Goal: Task Accomplishment & Management: Manage account settings

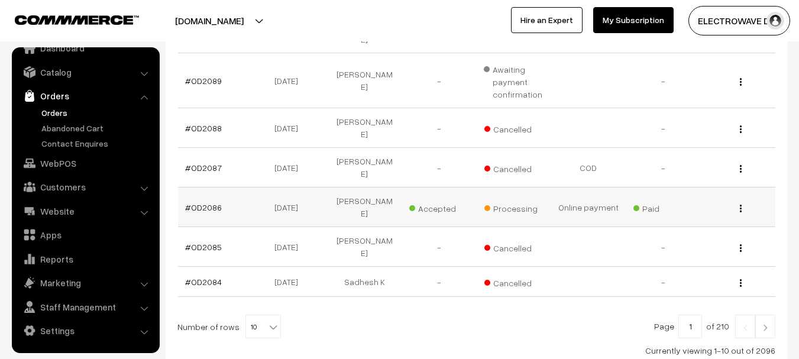
scroll to position [428, 0]
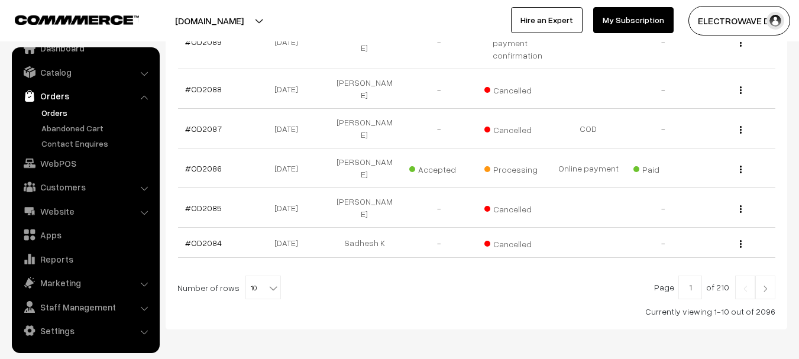
click at [764, 285] on img at bounding box center [765, 288] width 11 height 7
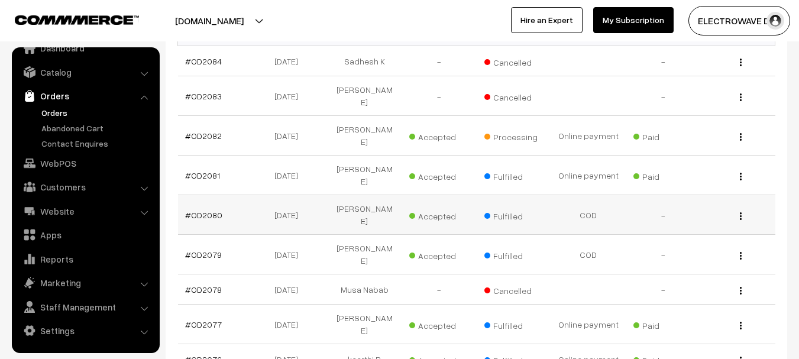
scroll to position [236, 0]
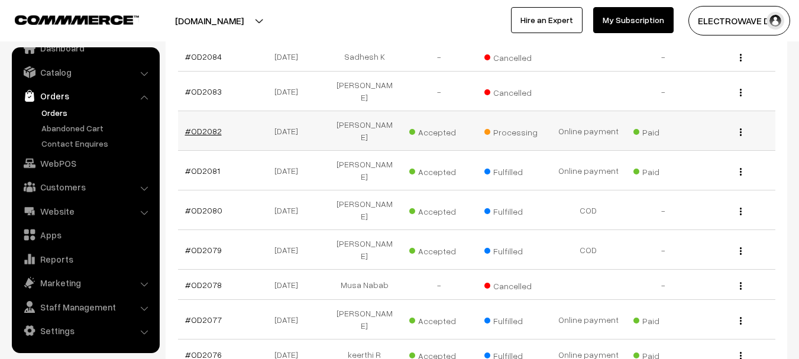
click at [201, 132] on link "#OD2082" at bounding box center [203, 131] width 37 height 10
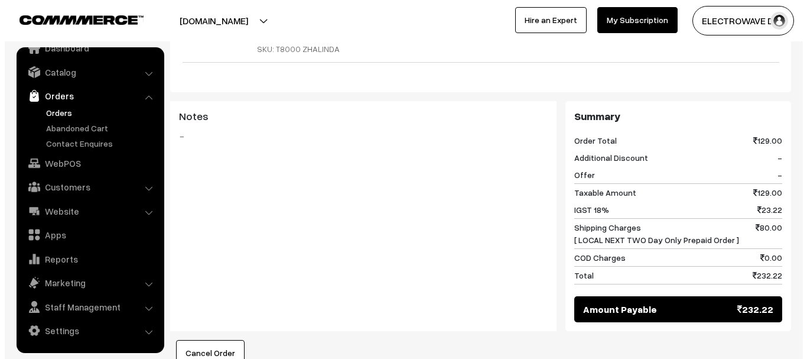
scroll to position [650, 0]
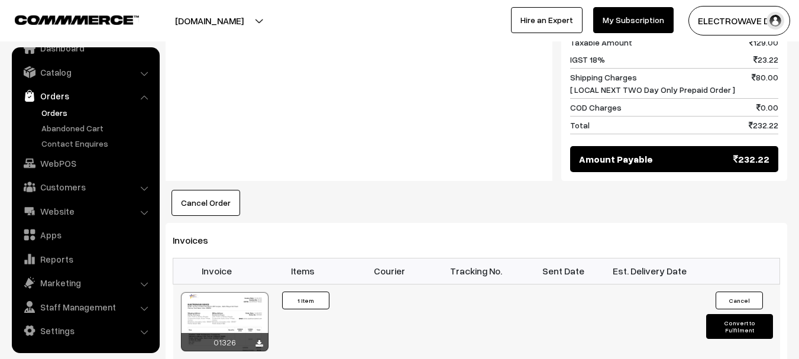
click at [719, 314] on button "Convert to Fulfilment" at bounding box center [739, 326] width 67 height 25
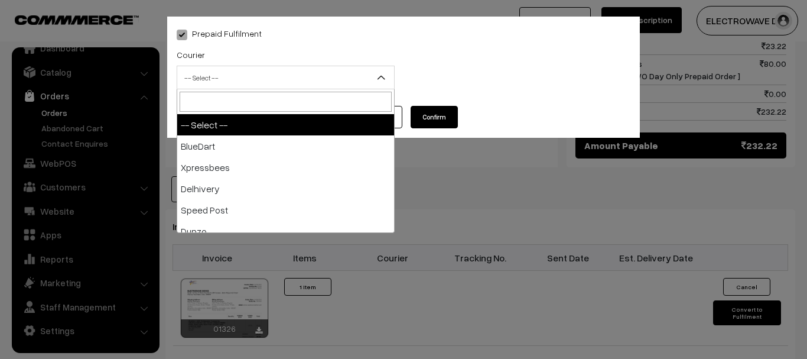
click at [264, 79] on span "-- Select --" at bounding box center [285, 77] width 217 height 21
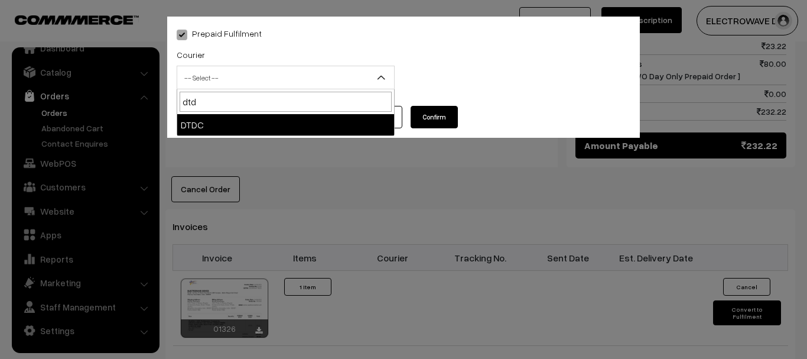
type input "dtdc"
select select "7"
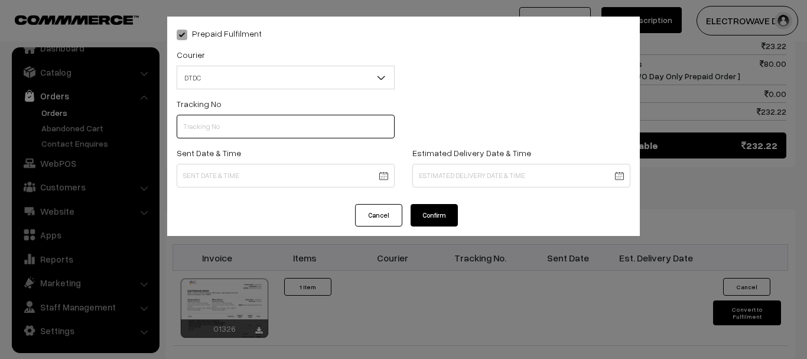
click at [317, 125] on input "text" at bounding box center [286, 127] width 218 height 24
type input "C47103072"
click at [378, 172] on body "Thank you for showing interest. Our team will call you shortly. Close dhruvpro.…" at bounding box center [403, 9] width 807 height 1318
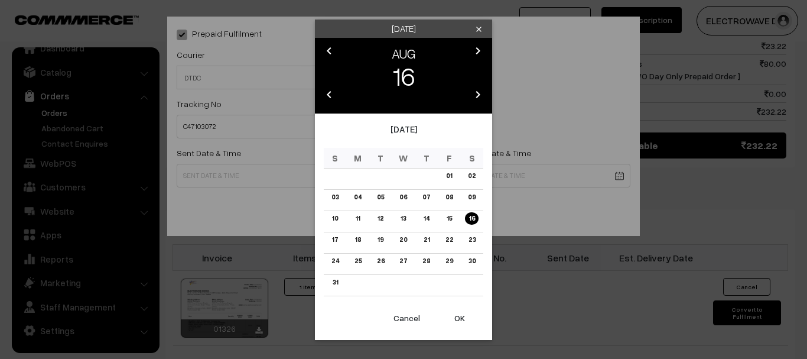
click at [461, 317] on button "OK" at bounding box center [459, 318] width 47 height 26
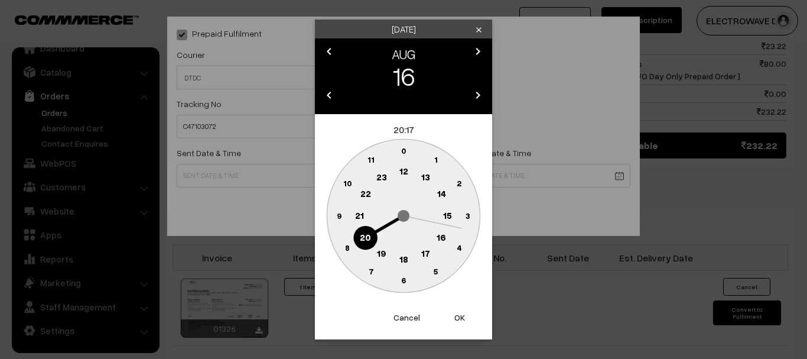
click at [461, 317] on button "OK" at bounding box center [459, 317] width 47 height 26
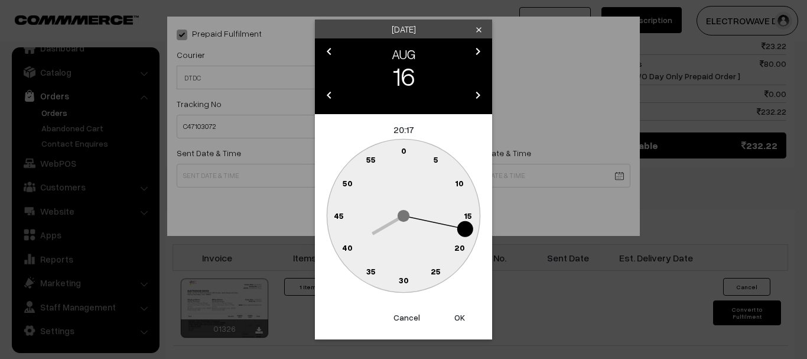
click at [461, 317] on button "OK" at bounding box center [459, 317] width 47 height 26
type input "16-08-2025 20:17"
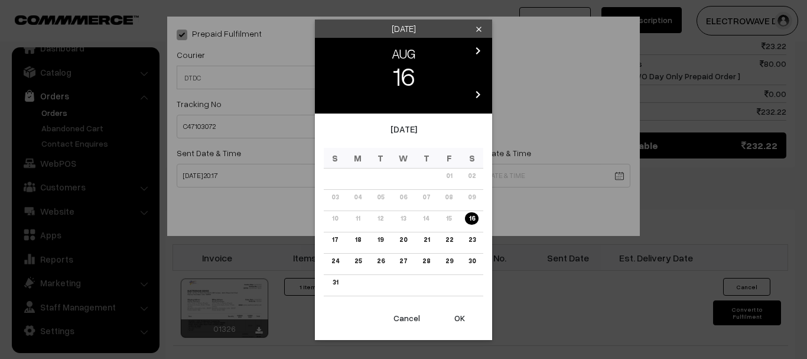
click at [484, 175] on body "Thank you for showing interest. Our team will call you shortly. Close [DOMAIN_N…" at bounding box center [403, 9] width 807 height 1318
click at [382, 241] on link "19" at bounding box center [380, 239] width 13 height 12
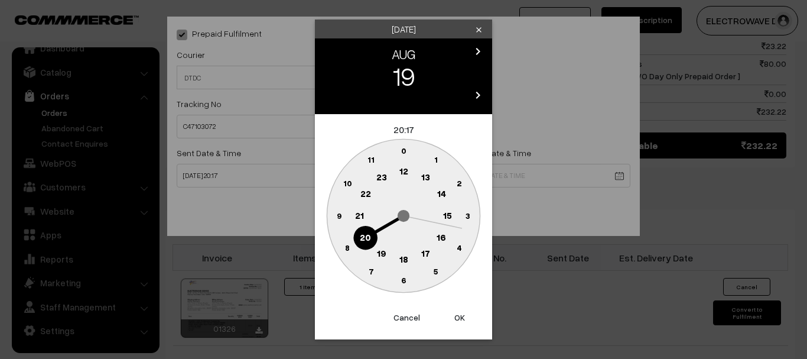
click at [450, 313] on button "OK" at bounding box center [459, 317] width 47 height 26
type input "19-08-2025 20:17"
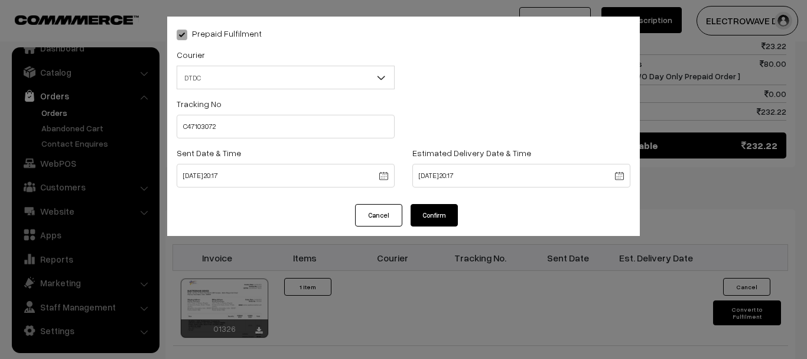
click at [445, 213] on button "Confirm" at bounding box center [434, 215] width 47 height 22
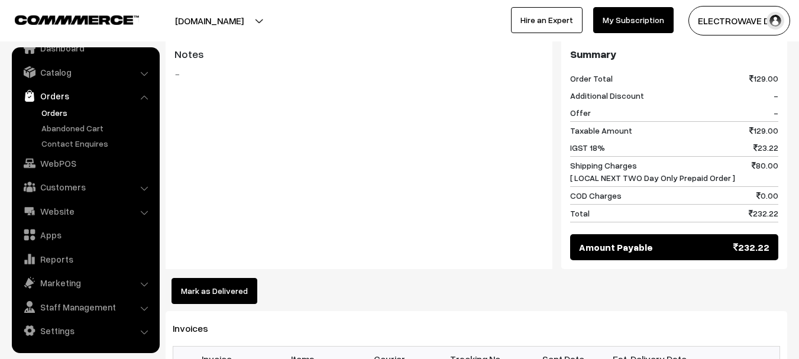
scroll to position [650, 0]
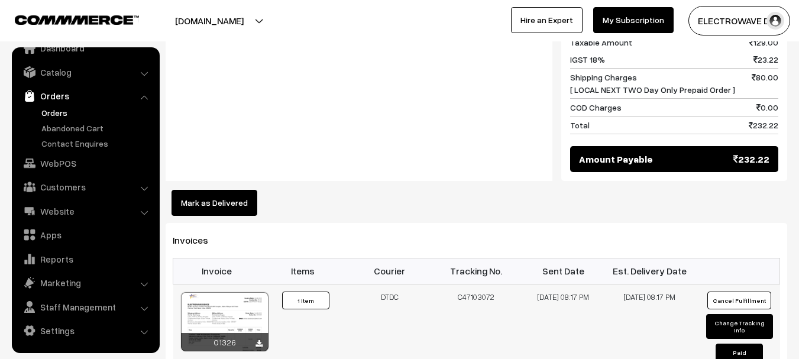
click at [474, 284] on td "C47103072" at bounding box center [476, 328] width 87 height 89
copy td "C47103072"
click at [58, 111] on link "Orders" at bounding box center [96, 112] width 117 height 12
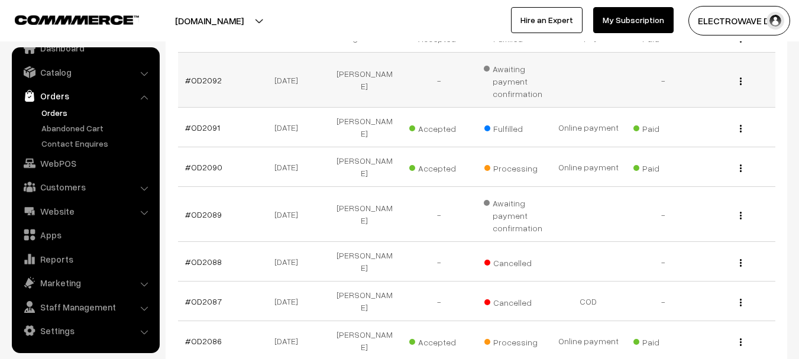
scroll to position [355, 0]
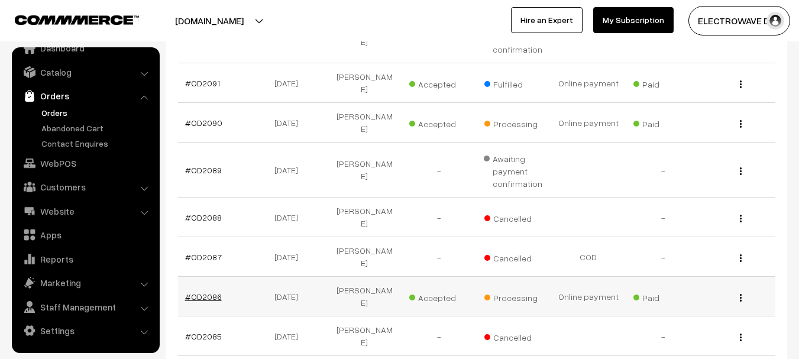
click at [203, 291] on link "#OD2086" at bounding box center [203, 296] width 37 height 10
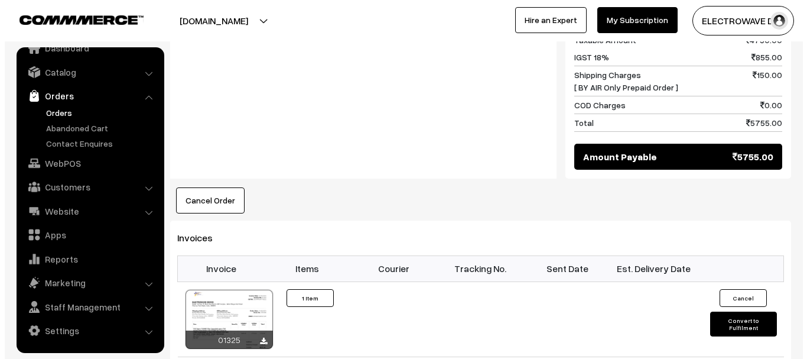
scroll to position [650, 0]
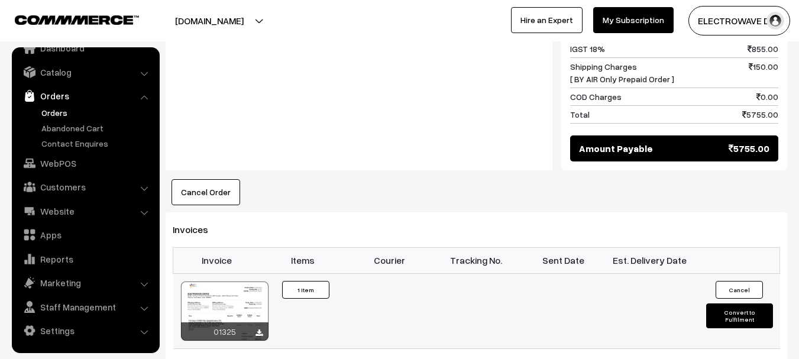
click at [715, 303] on button "Convert to Fulfilment" at bounding box center [739, 315] width 67 height 25
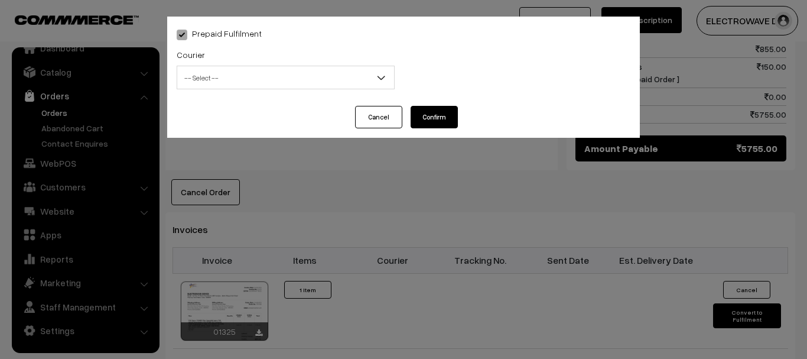
click at [252, 83] on span "-- Select --" at bounding box center [285, 77] width 217 height 21
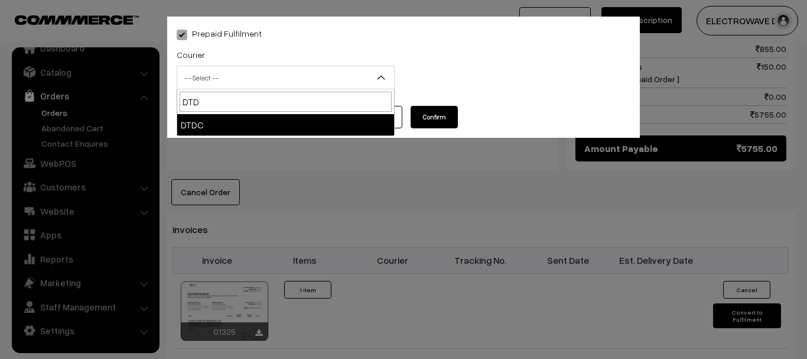
type input "DTDC"
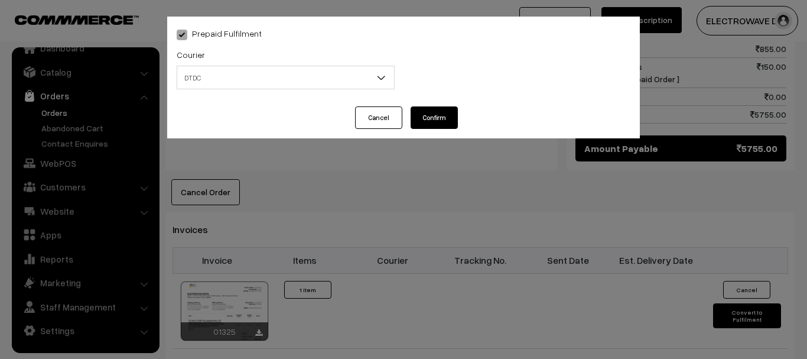
select select "7"
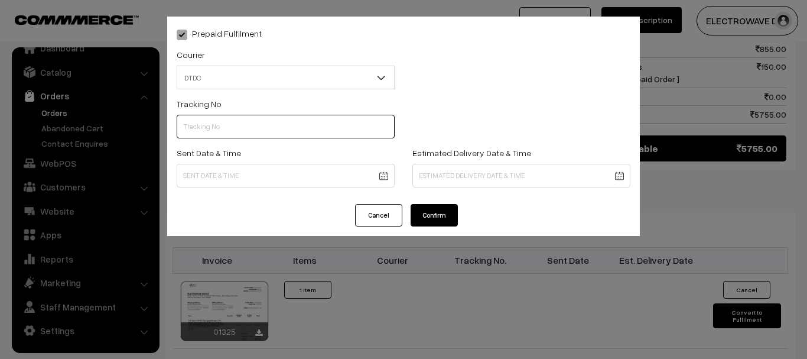
click at [233, 132] on input "text" at bounding box center [286, 127] width 218 height 24
paste input "C47103072"
type input "C47103072"
click at [391, 177] on body "Thank you for showing interest. Our team will call you shortly. Close dhruvpro.…" at bounding box center [403, 10] width 807 height 1320
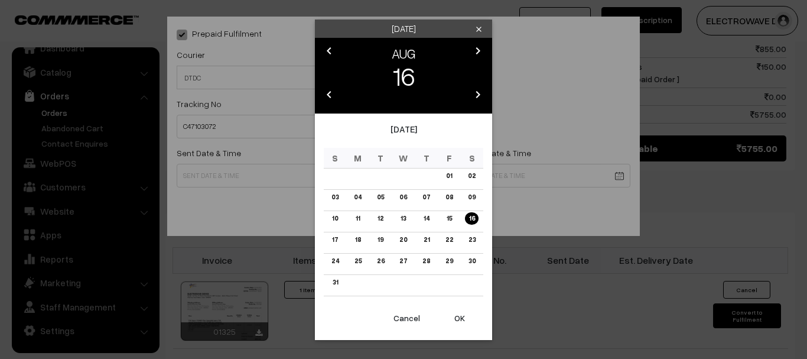
click at [450, 323] on button "OK" at bounding box center [459, 318] width 47 height 26
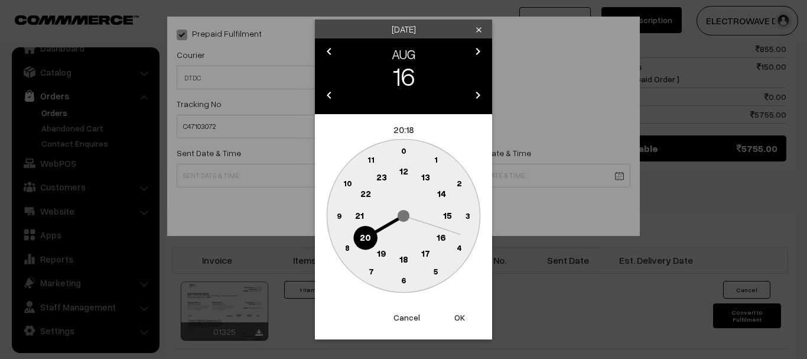
click at [450, 323] on button "OK" at bounding box center [459, 317] width 47 height 26
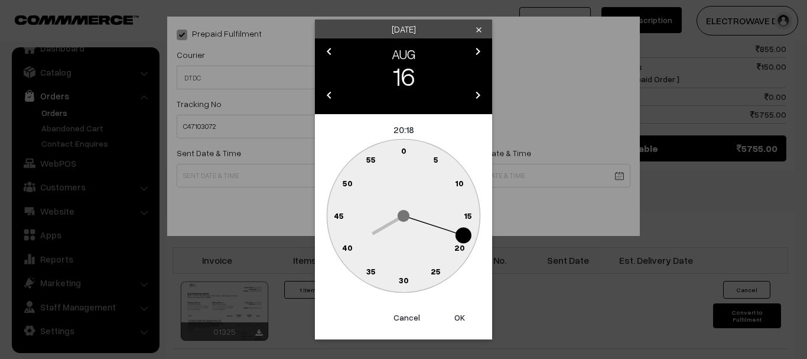
click at [462, 315] on button "OK" at bounding box center [459, 317] width 47 height 26
type input "16-08-2025 20:18"
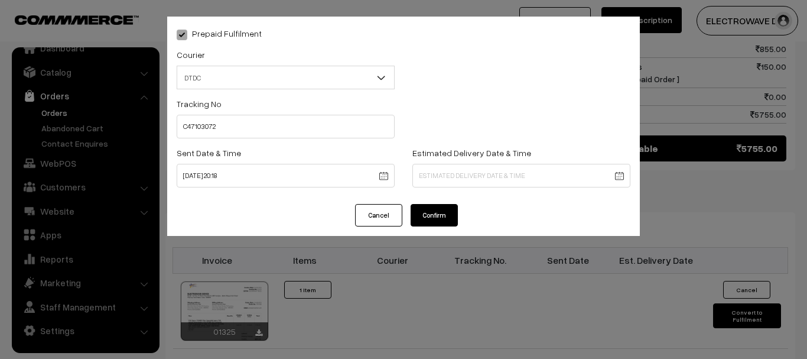
click at [479, 173] on body "Thank you for showing interest. Our team will call you shortly. Close dhruvpro.…" at bounding box center [403, 10] width 807 height 1320
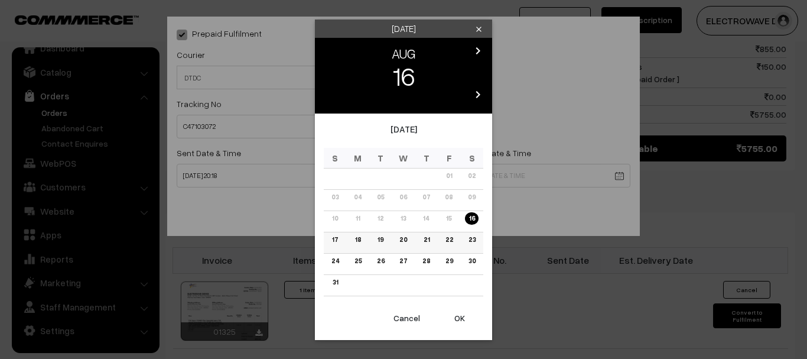
click at [378, 239] on link "19" at bounding box center [380, 239] width 13 height 12
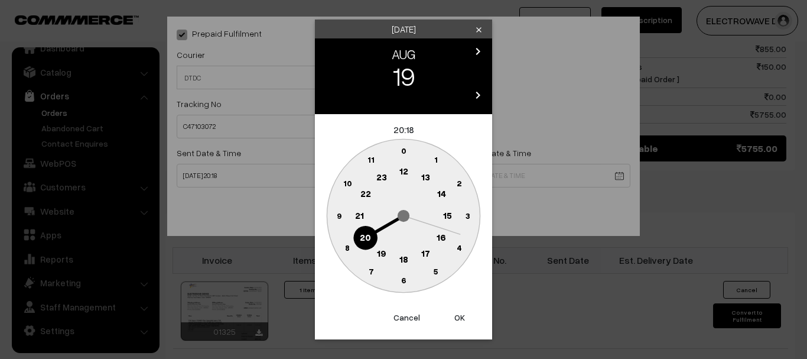
click at [451, 315] on button "OK" at bounding box center [459, 317] width 47 height 26
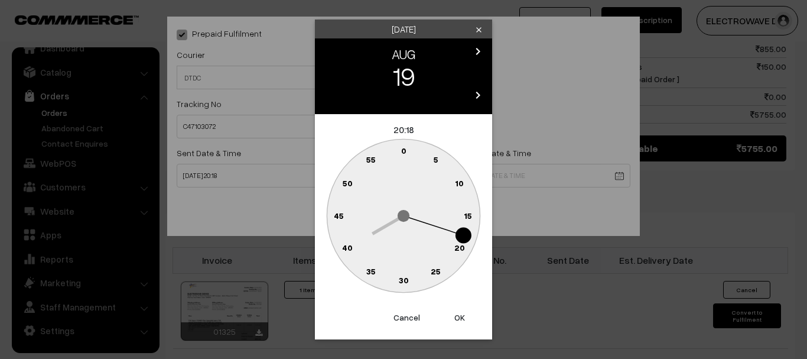
click at [452, 315] on button "OK" at bounding box center [459, 317] width 47 height 26
type input "19-08-2025 20:18"
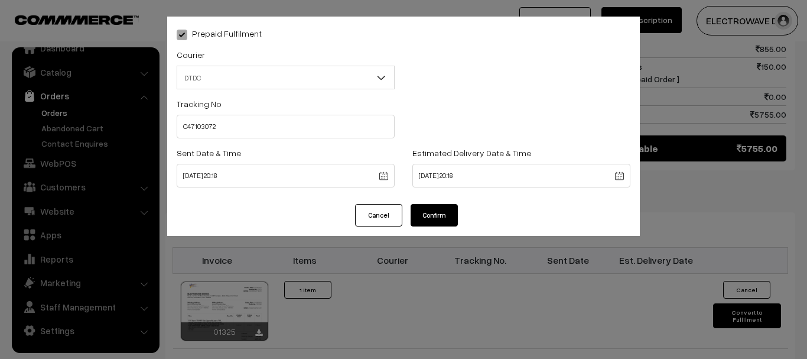
click at [429, 177] on body "Thank you for showing interest. Our team will call you shortly. Close dhruvpro.…" at bounding box center [403, 10] width 807 height 1320
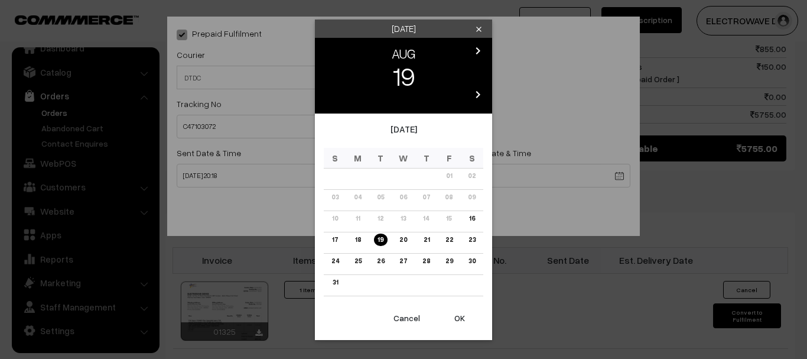
click at [459, 310] on button "OK" at bounding box center [459, 318] width 47 height 26
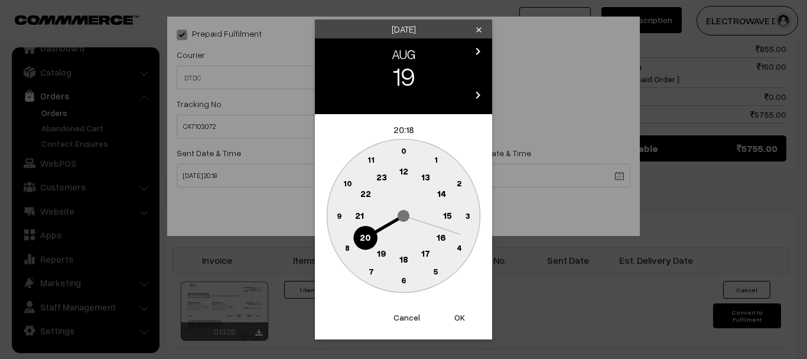
click at [459, 310] on button "OK" at bounding box center [459, 317] width 47 height 26
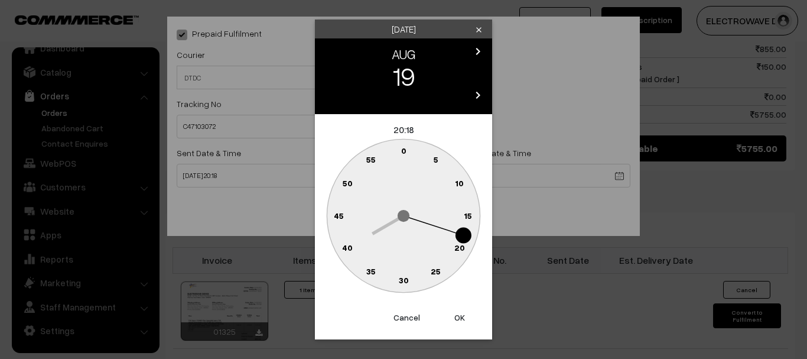
click at [459, 310] on button "OK" at bounding box center [459, 317] width 47 height 26
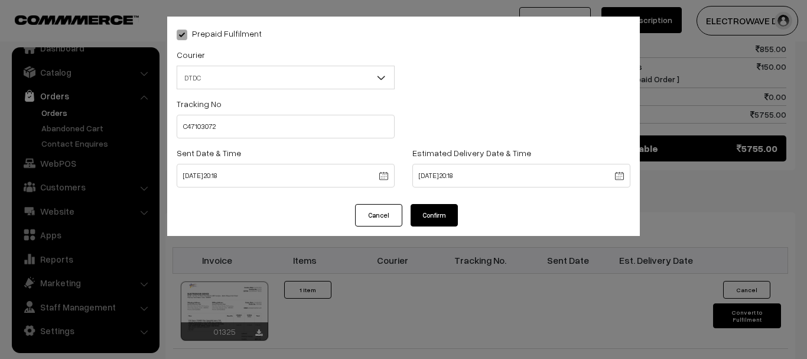
click at [437, 223] on button "Confirm" at bounding box center [434, 215] width 47 height 22
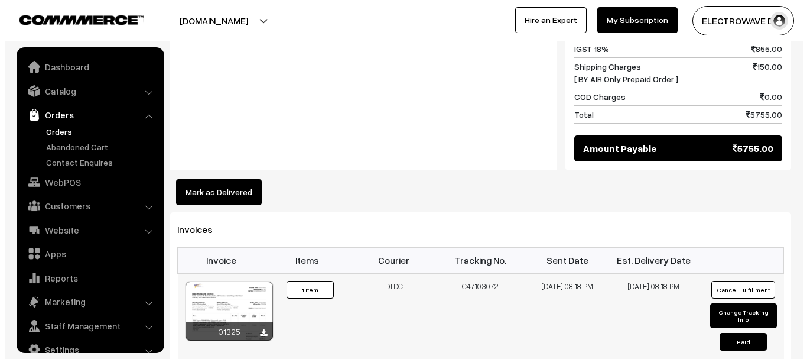
scroll to position [19, 0]
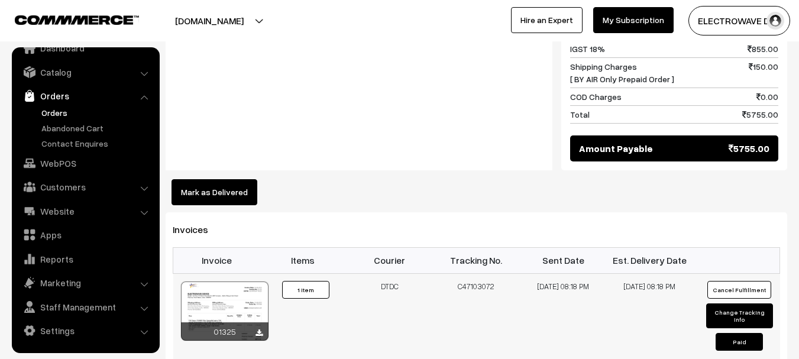
click at [728, 303] on button "Change Tracking Info" at bounding box center [739, 315] width 67 height 25
select select "7"
type input "C47103072"
type input "16-08-2025 20:18"
type input "19-08-2025 20:18"
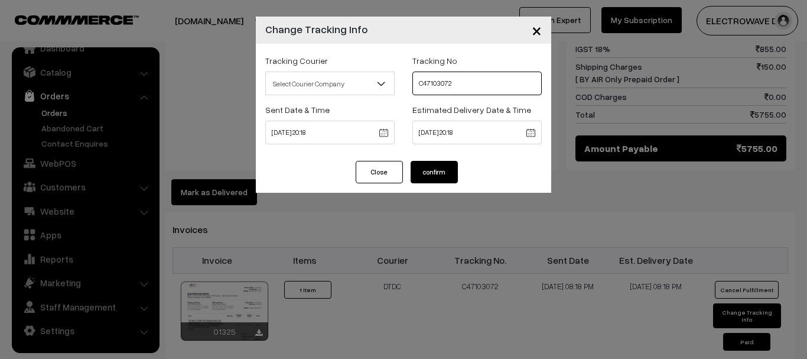
click at [467, 87] on input "C47103072" at bounding box center [477, 84] width 129 height 24
type input "C47103073"
click at [437, 163] on button "confirm" at bounding box center [434, 172] width 47 height 22
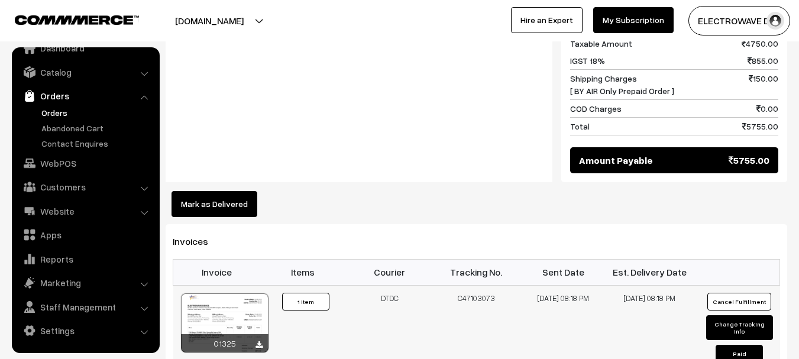
scroll to position [709, 0]
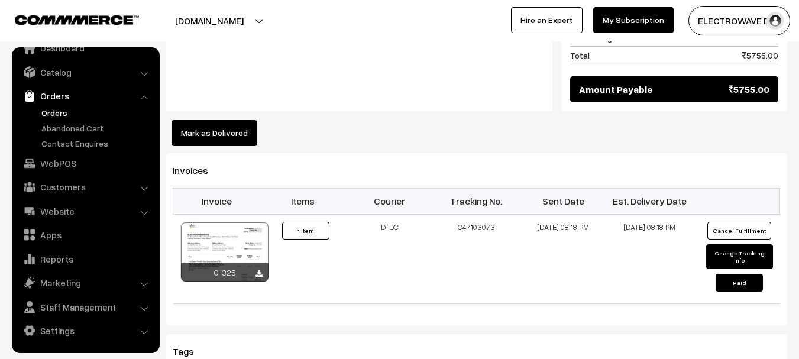
click at [55, 108] on link "Orders" at bounding box center [96, 112] width 117 height 12
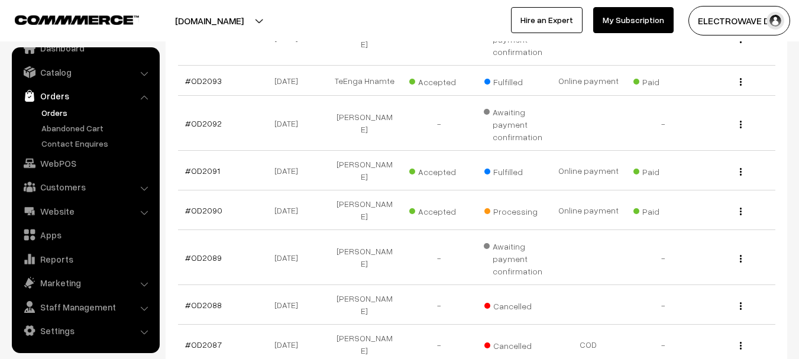
scroll to position [296, 0]
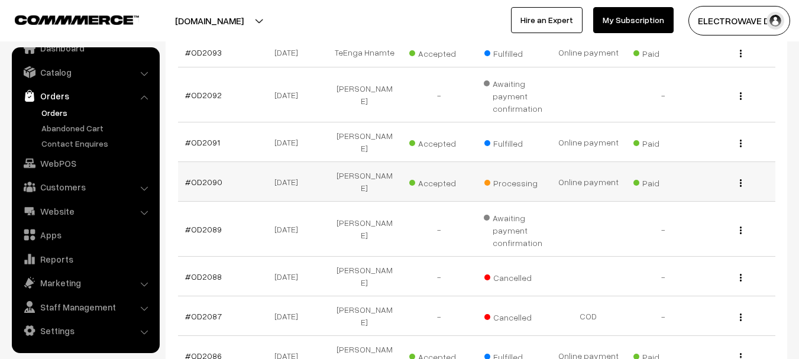
click at [212, 177] on td "#OD2090" at bounding box center [215, 182] width 74 height 40
click at [210, 177] on link "#OD2090" at bounding box center [203, 182] width 37 height 10
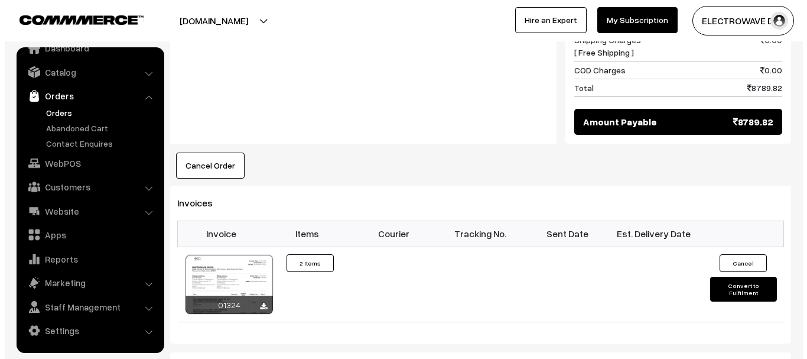
scroll to position [768, 0]
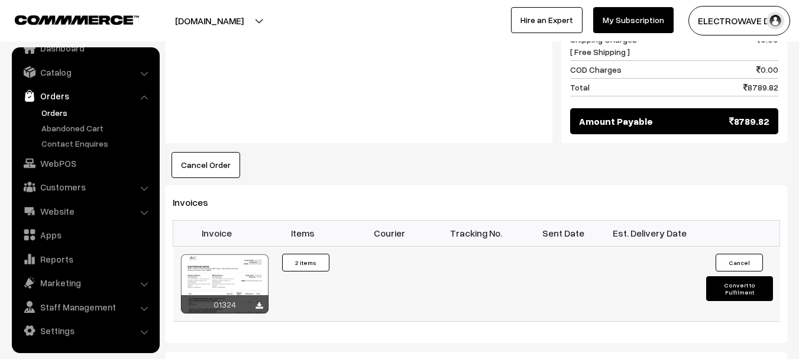
click at [721, 276] on button "Convert to Fulfilment" at bounding box center [739, 288] width 67 height 25
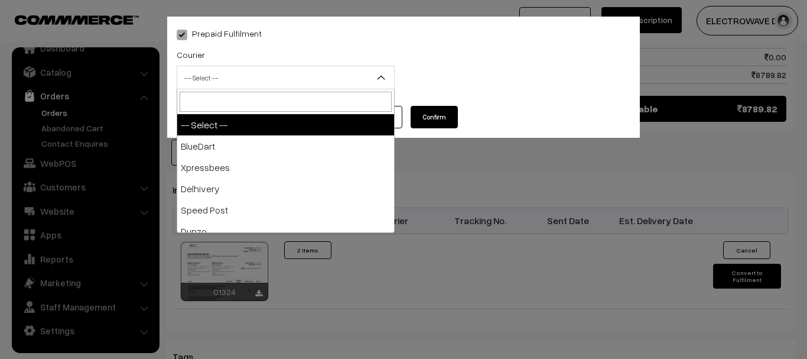
click at [252, 86] on span "-- Select --" at bounding box center [285, 77] width 217 height 21
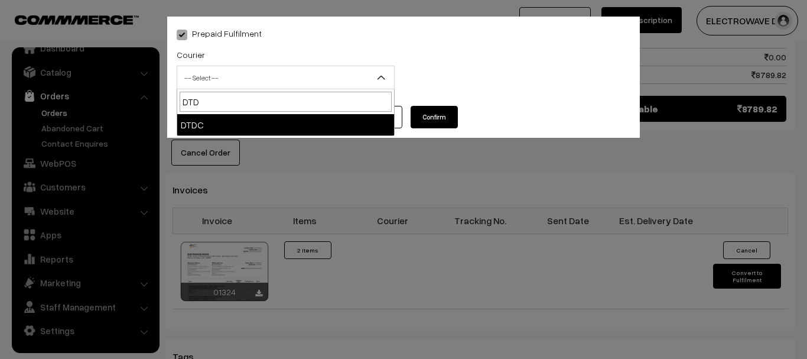
type input "DTDC"
select select "7"
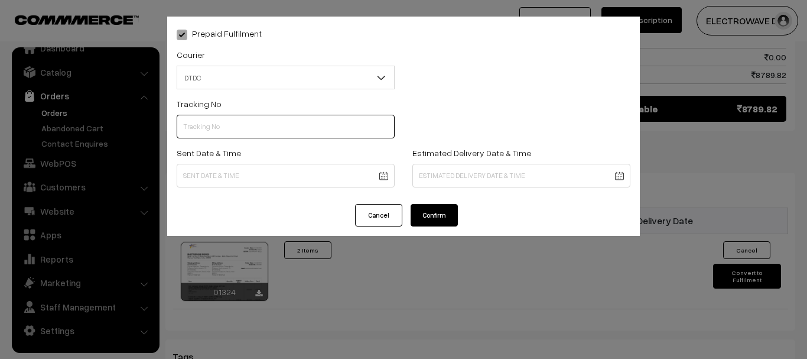
click at [232, 130] on input "text" at bounding box center [286, 127] width 218 height 24
paste input "C47103072"
type input "C47103074"
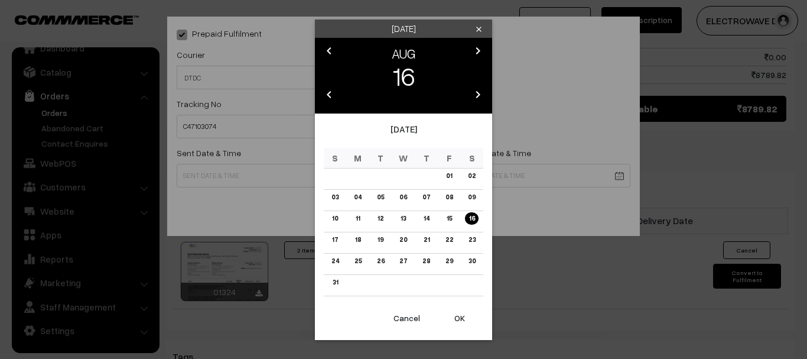
click at [462, 321] on button "OK" at bounding box center [459, 318] width 47 height 26
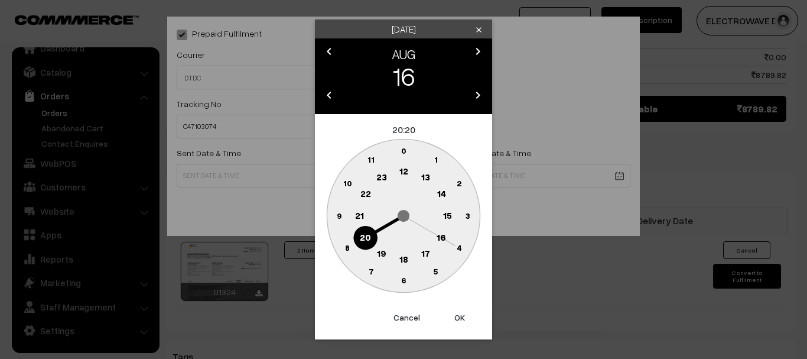
click at [462, 321] on button "OK" at bounding box center [459, 317] width 47 height 26
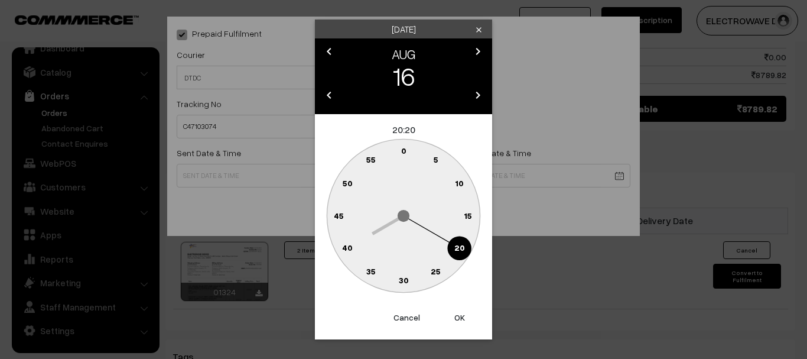
click at [462, 321] on button "OK" at bounding box center [459, 317] width 47 height 26
type input "16-08-2025 20:20"
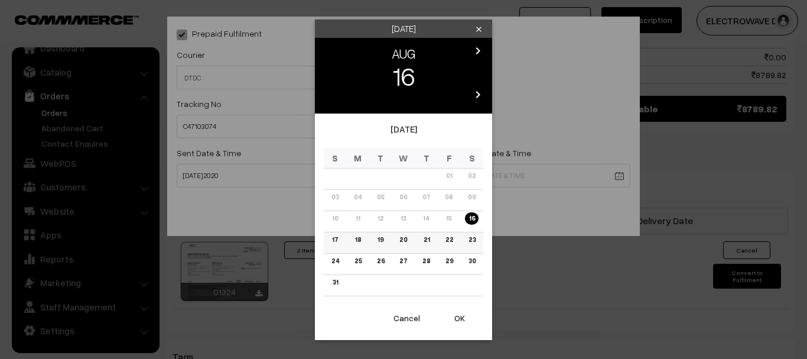
click at [398, 240] on link "20" at bounding box center [403, 239] width 15 height 12
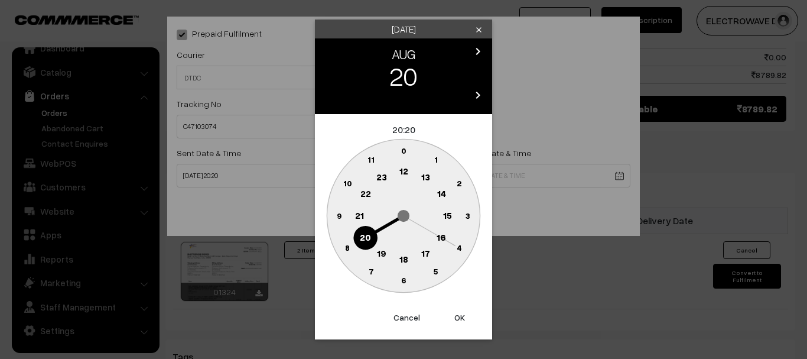
click at [445, 313] on button "OK" at bounding box center [459, 317] width 47 height 26
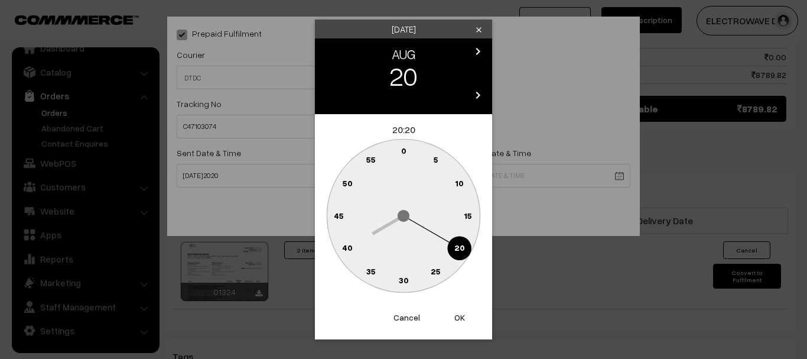
click at [445, 313] on button "OK" at bounding box center [459, 317] width 47 height 26
type input "20-08-2025 20:20"
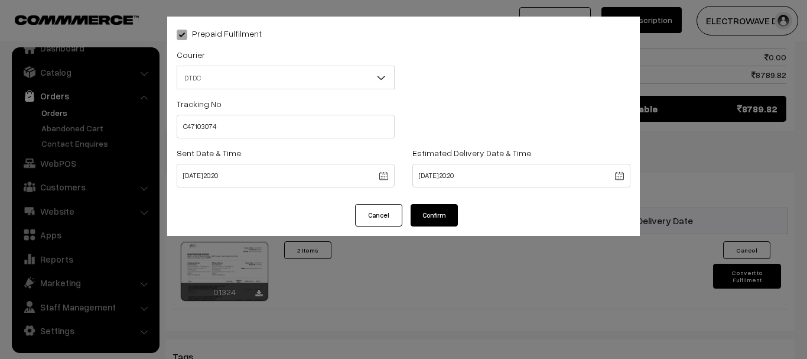
click at [421, 220] on button "Confirm" at bounding box center [434, 215] width 47 height 22
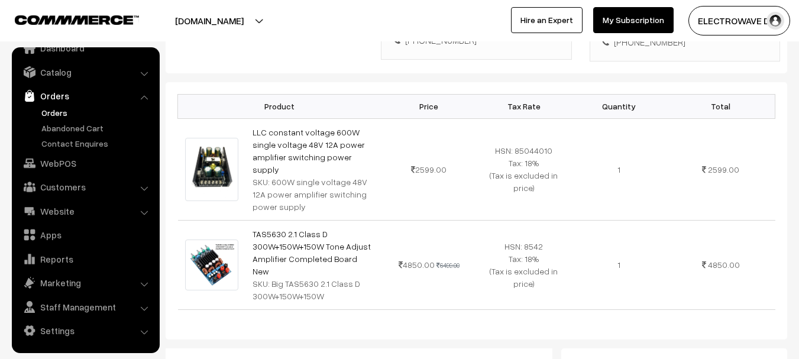
scroll to position [177, 0]
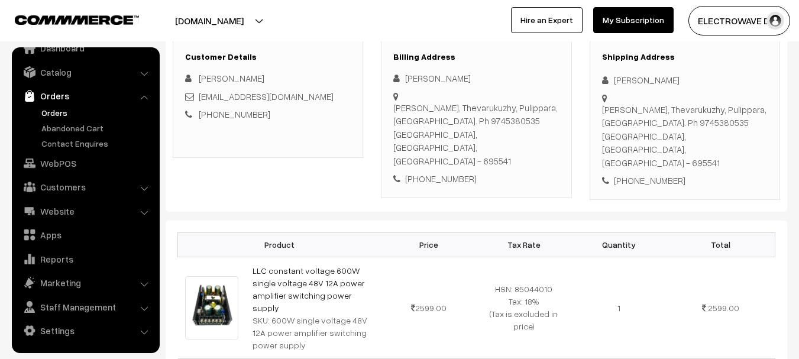
click at [60, 108] on link "Orders" at bounding box center [96, 112] width 117 height 12
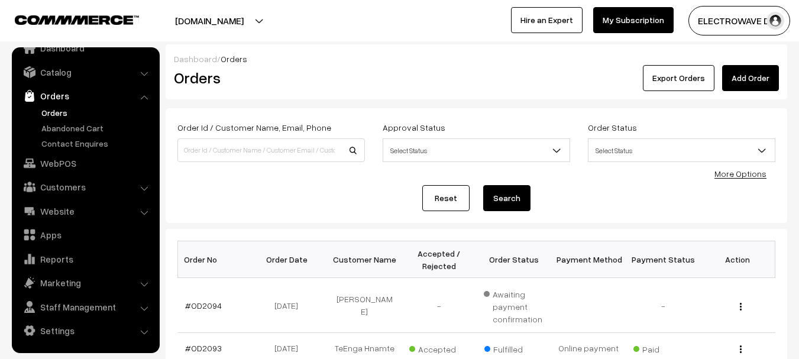
click at [53, 111] on link "Orders" at bounding box center [96, 112] width 117 height 12
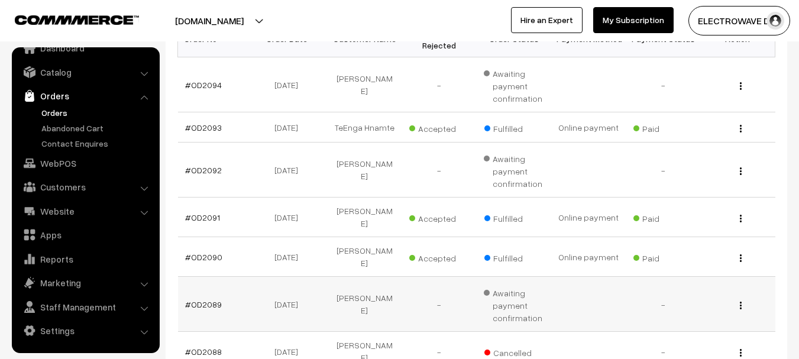
scroll to position [73, 0]
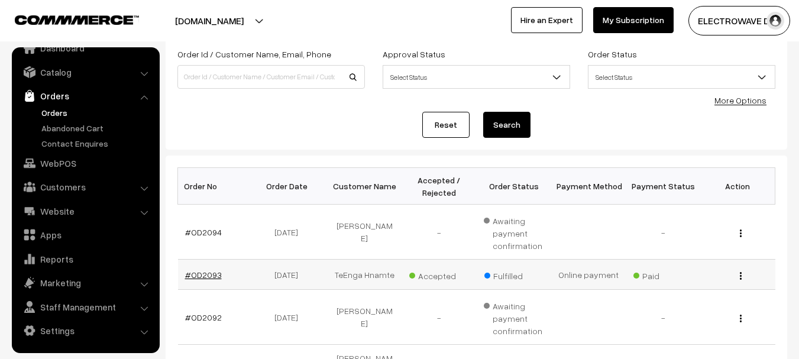
click at [206, 277] on link "#OD2093" at bounding box center [203, 275] width 37 height 10
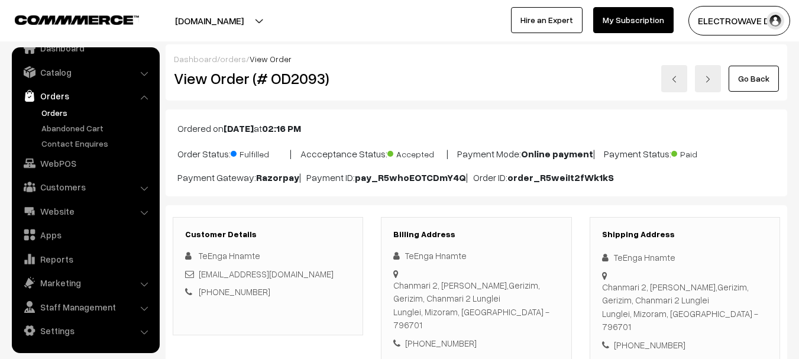
click at [59, 115] on link "Orders" at bounding box center [96, 112] width 117 height 12
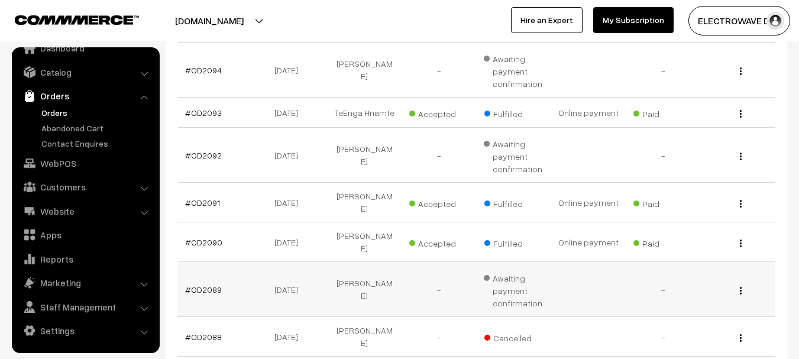
scroll to position [177, 0]
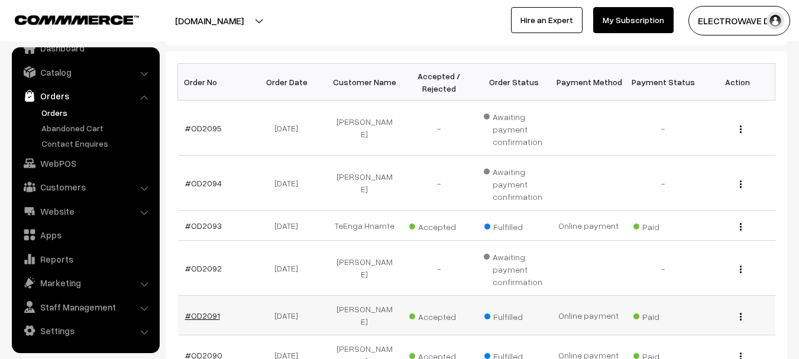
click at [205, 313] on link "#OD2091" at bounding box center [202, 315] width 35 height 10
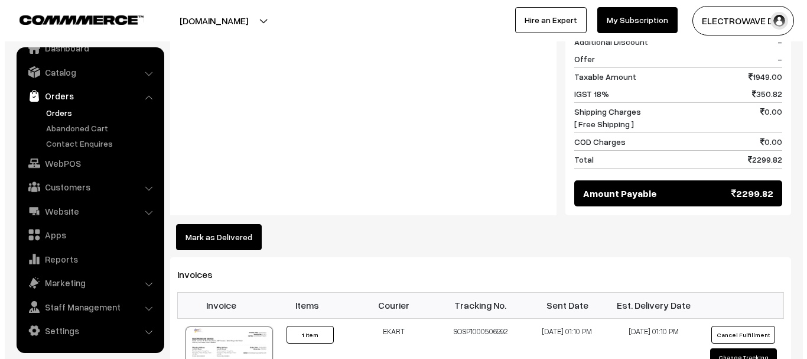
scroll to position [709, 0]
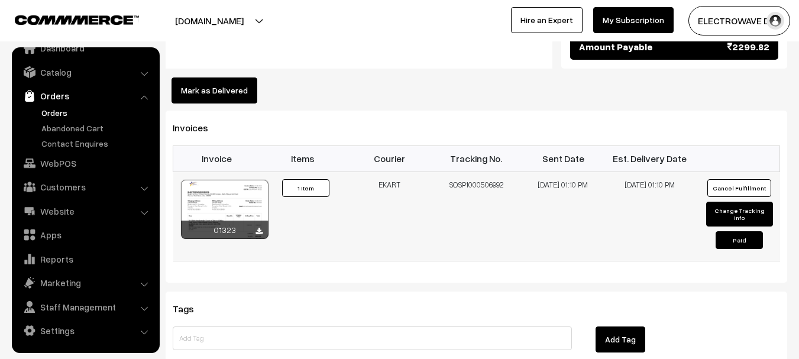
click at [733, 202] on button "Change Tracking Info" at bounding box center [739, 214] width 67 height 25
select select "9"
type input "SOSP1000506992"
type input "[DATE] 13:10"
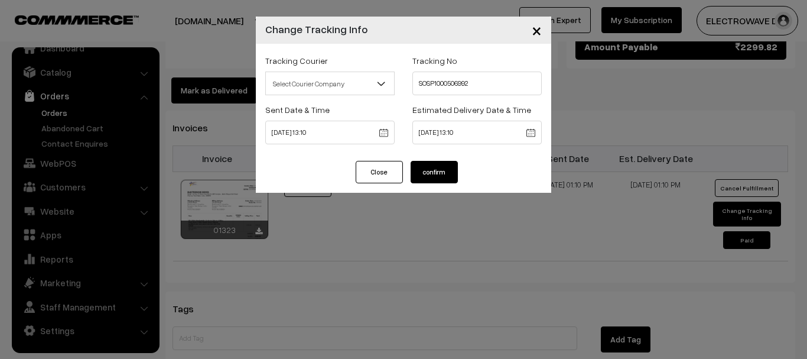
click at [320, 85] on span "Select Courier Company" at bounding box center [330, 83] width 128 height 21
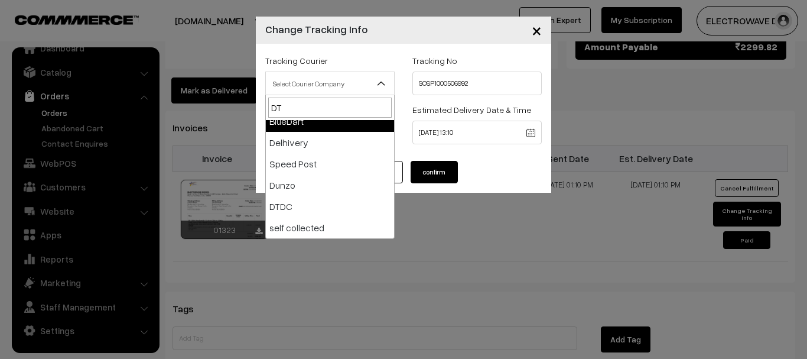
scroll to position [0, 0]
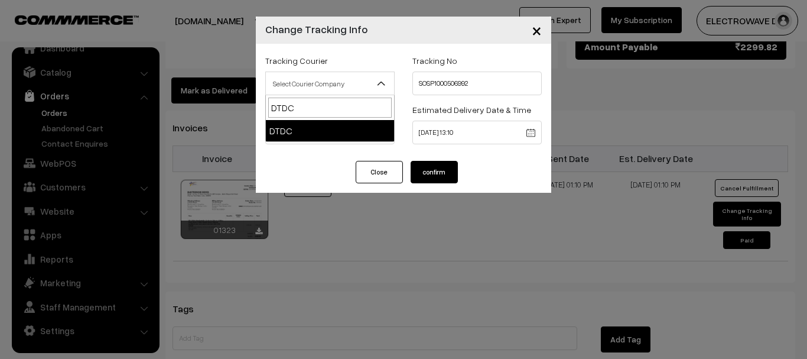
type input "DTDC"
select select "7"
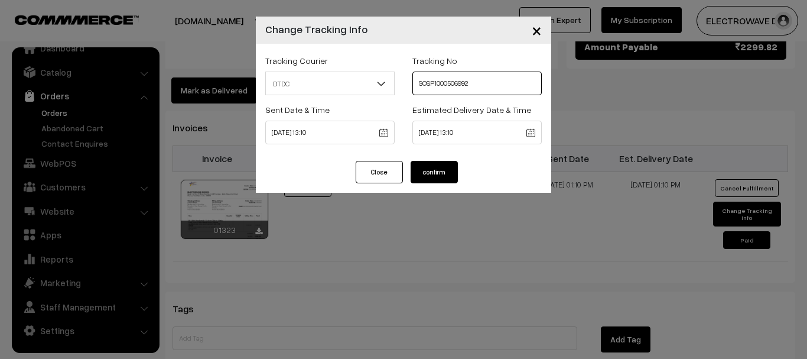
click at [458, 79] on input "SOSP1000506992" at bounding box center [477, 84] width 129 height 24
type input "7D154841005"
click at [456, 171] on button "confirm" at bounding box center [434, 172] width 47 height 22
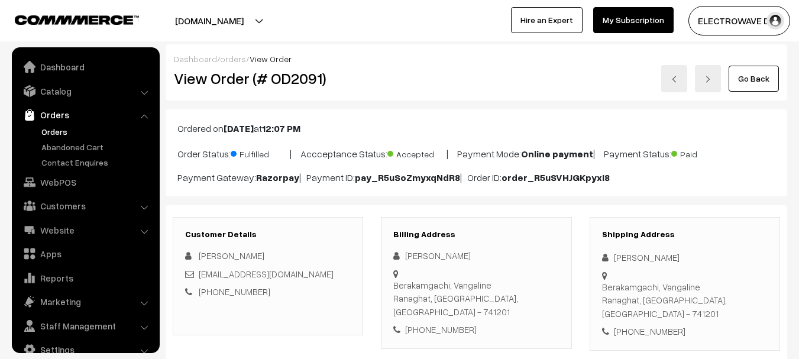
click at [650, 314] on div "Shipping Address [PERSON_NAME] [GEOGRAPHIC_DATA], [GEOGRAPHIC_DATA], [GEOGRAPHI…" at bounding box center [684, 284] width 190 height 134
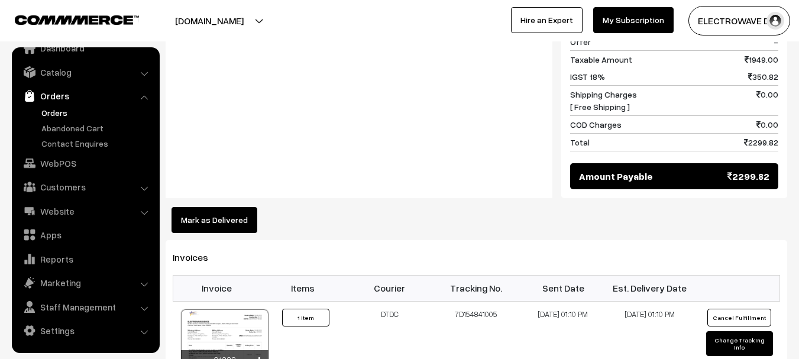
scroll to position [768, 0]
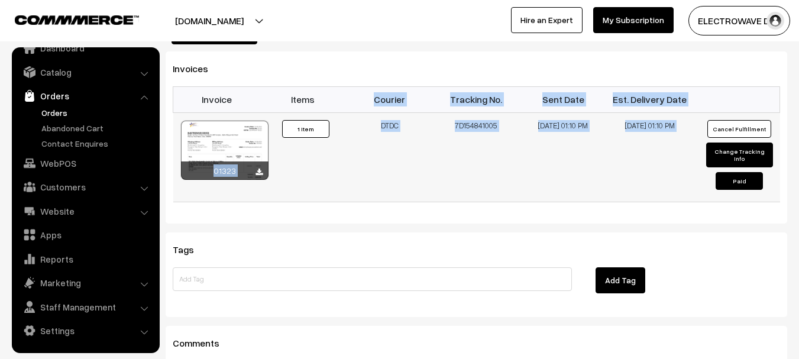
drag, startPoint x: 375, startPoint y: 84, endPoint x: 707, endPoint y: 112, distance: 332.8
click at [707, 112] on table "Invoice Items Courier Tracking No. Sent Date Est. Delivery Date 01323 Invoice #…" at bounding box center [476, 144] width 607 height 116
click at [51, 110] on link "Orders" at bounding box center [96, 112] width 117 height 12
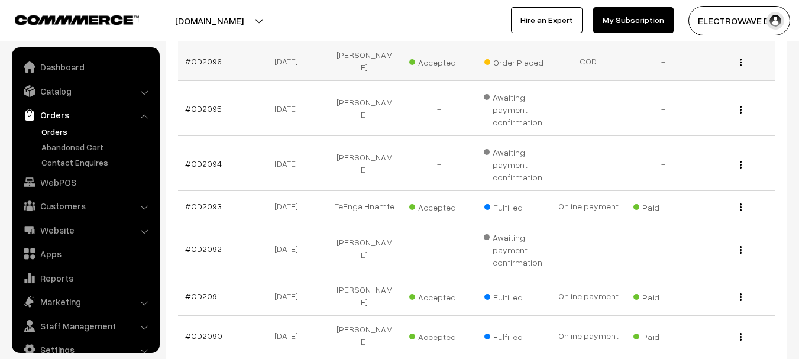
scroll to position [19, 0]
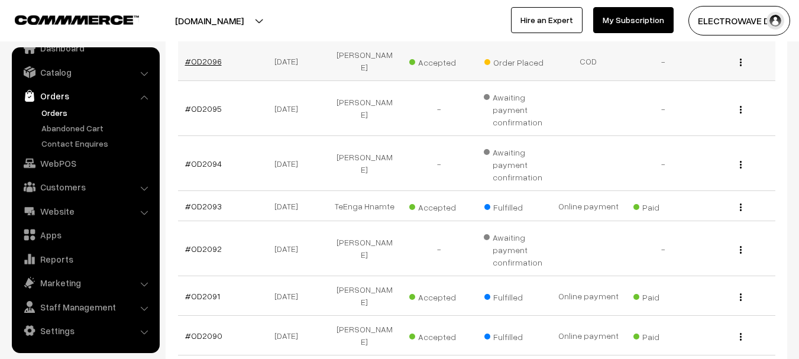
click at [207, 56] on link "#OD2096" at bounding box center [203, 61] width 37 height 10
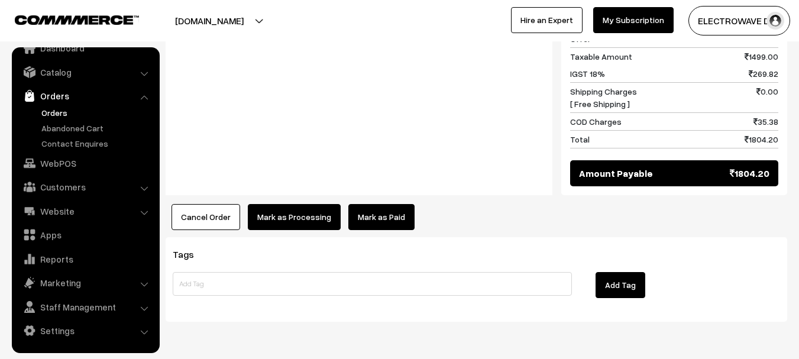
scroll to position [591, 0]
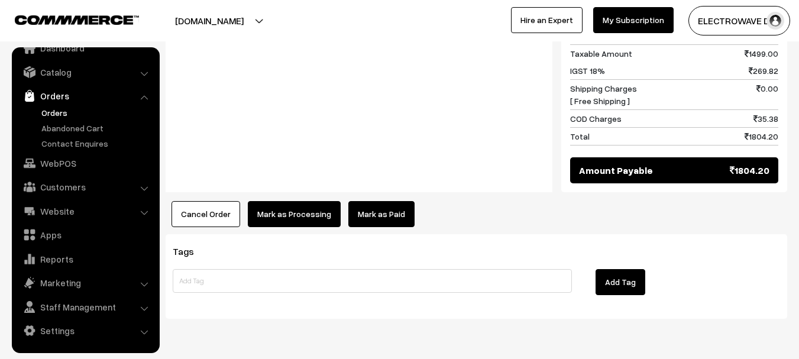
click at [45, 110] on link "Orders" at bounding box center [96, 112] width 117 height 12
